Goal: Task Accomplishment & Management: Manage account settings

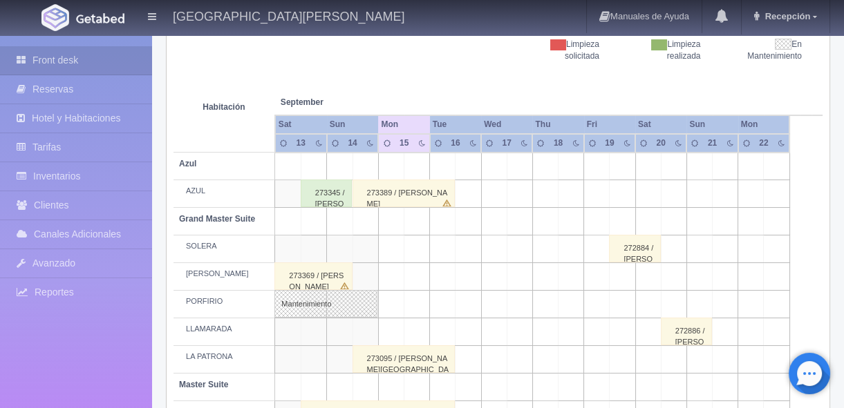
scroll to position [837, 0]
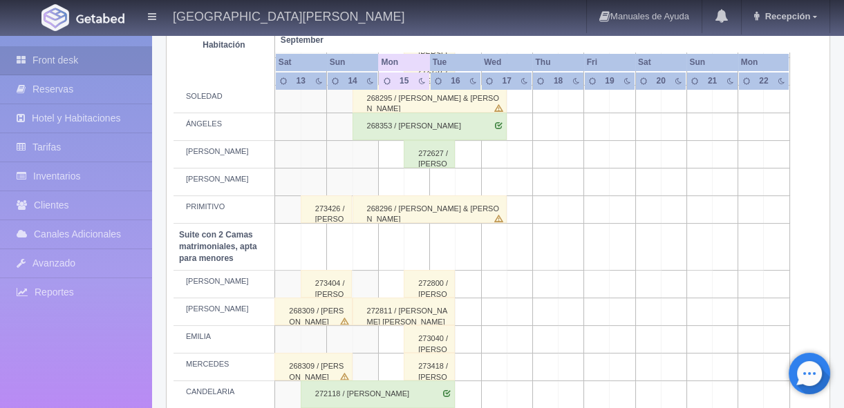
click at [669, 290] on td at bounding box center [674, 285] width 26 height 28
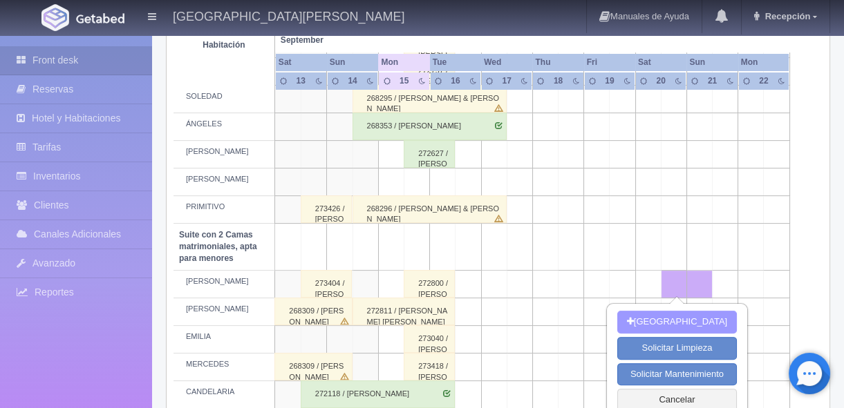
click at [663, 325] on button "[GEOGRAPHIC_DATA]" at bounding box center [677, 322] width 120 height 23
type input "[DATE]"
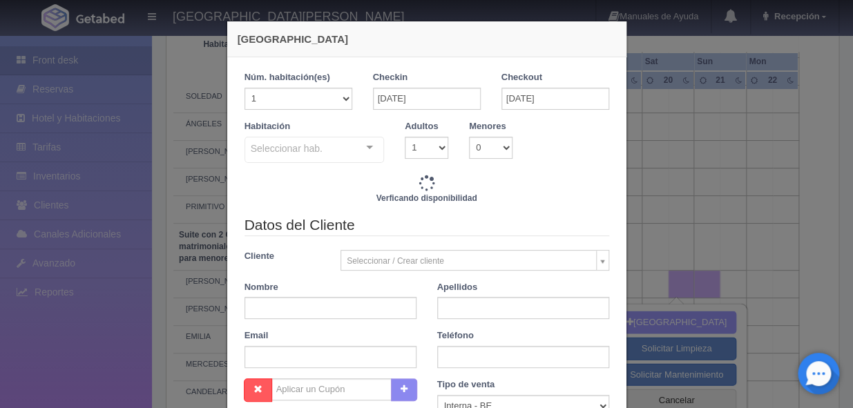
checkbox input "false"
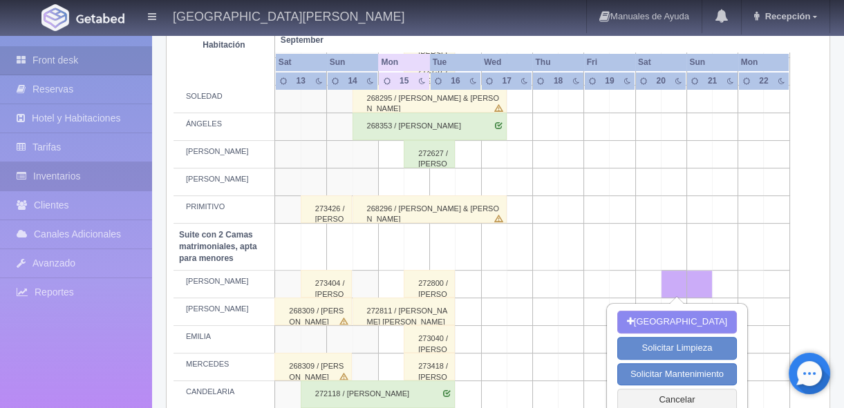
click at [77, 176] on link "Inventarios" at bounding box center [76, 176] width 152 height 28
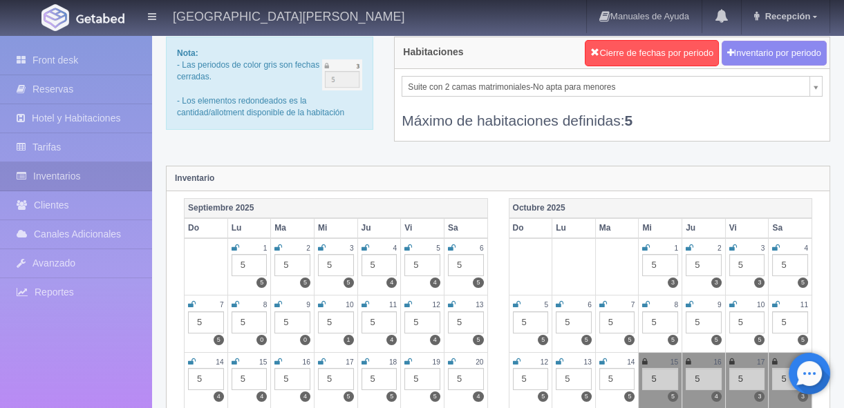
scroll to position [41, 0]
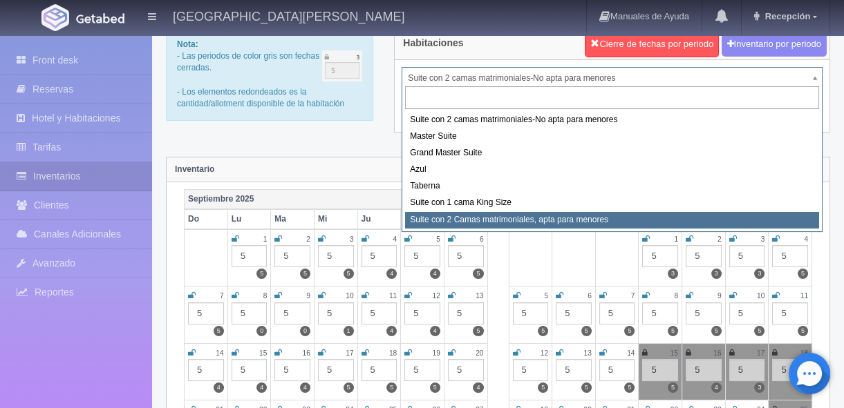
select select "1983"
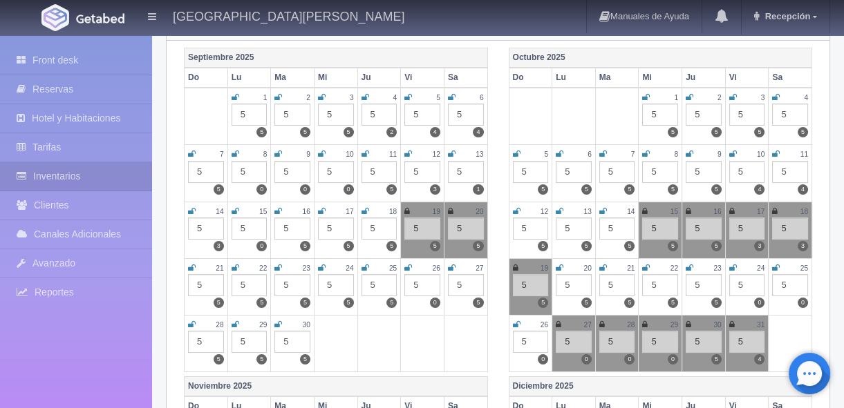
scroll to position [167, 0]
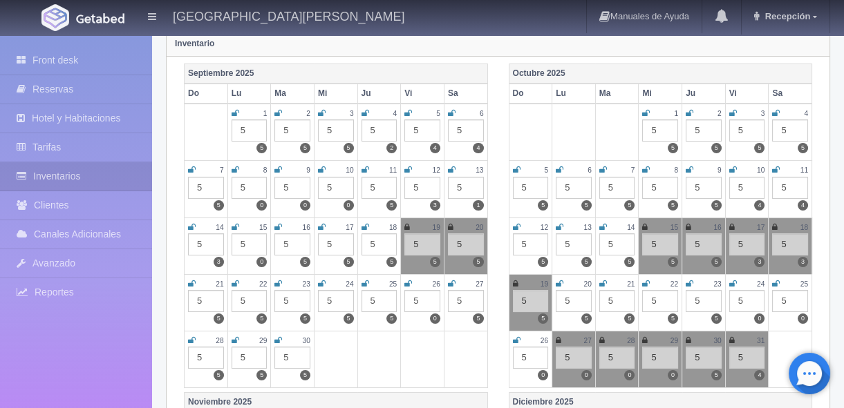
click at [500, 209] on div "Octubre 2025 Do Lu Ma Mi Ju Vi Sa 1 5 5 2 5 5 3 5 5 4 5 5 5 5 5 6 5 5 7 5 5 8 5…" at bounding box center [660, 228] width 325 height 329
click at [498, 220] on div "Octubre 2025 Do Lu Ma Mi Ju Vi Sa 1 5 5 2 5 5 3 5 5 4 5 5 5 5 5 6 5 5 7 5 5 8 5…" at bounding box center [660, 228] width 325 height 329
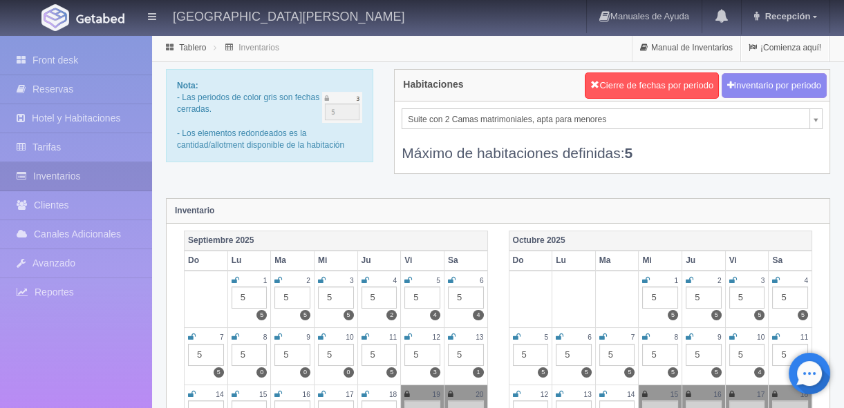
scroll to position [0, 0]
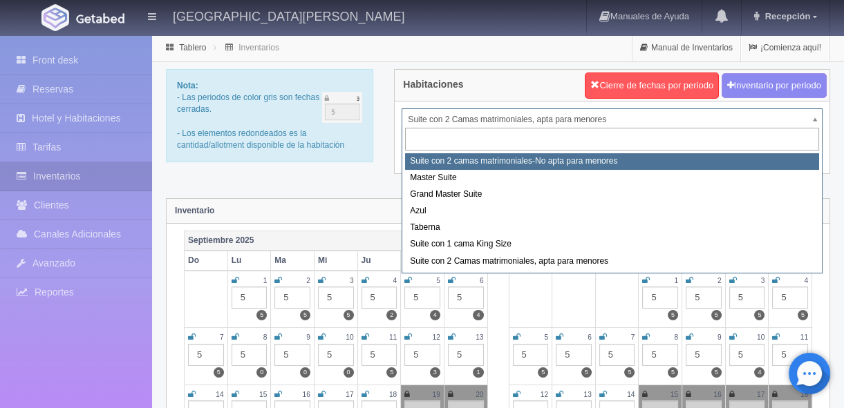
select select "1891"
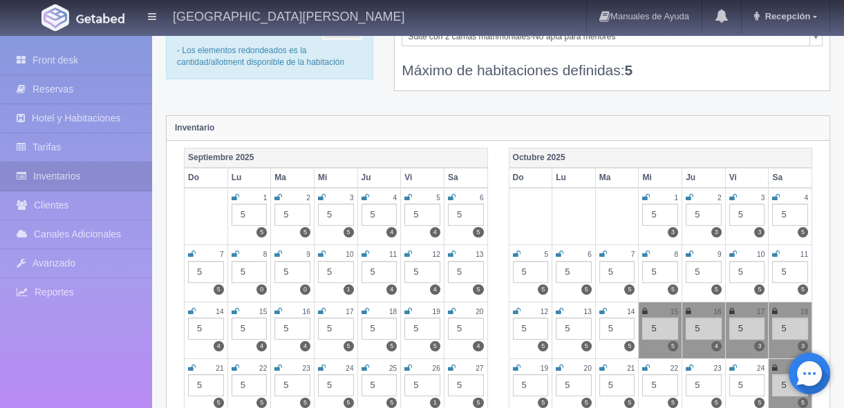
scroll to position [41, 0]
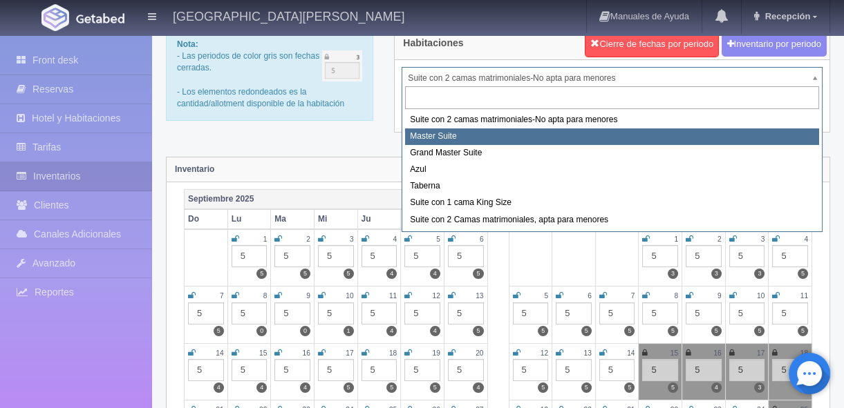
select select "1894"
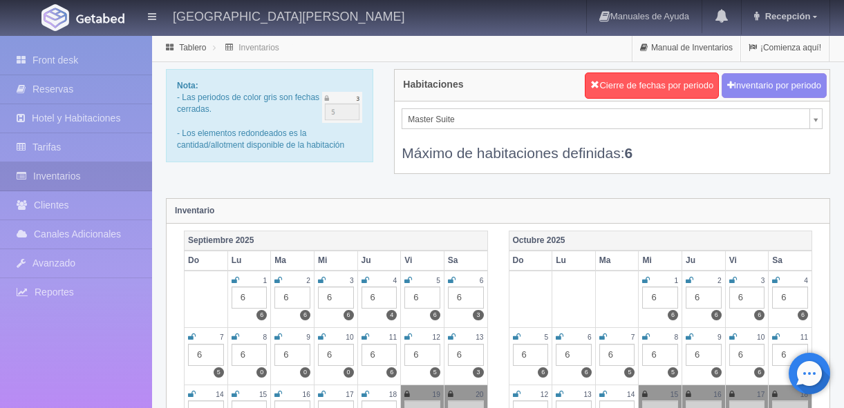
scroll to position [41, 0]
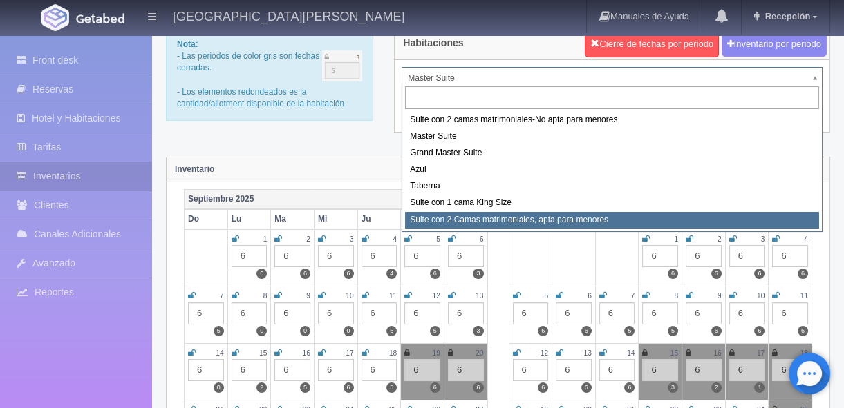
select select "1983"
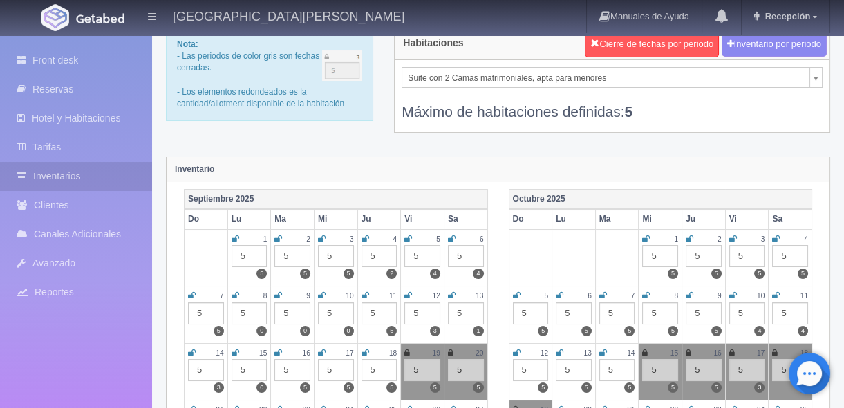
scroll to position [41, 0]
click at [450, 351] on icon at bounding box center [451, 353] width 6 height 8
click at [450, 351] on icon at bounding box center [452, 353] width 8 height 8
click at [502, 207] on div "Octubre 2025 Do Lu Ma Mi Ju Vi Sa 1 5 5 2 5 5 3 5 5 4 5 5 5 5 5 6 5 5 7 5 5 8 5…" at bounding box center [660, 353] width 325 height 329
